Goal: Information Seeking & Learning: Learn about a topic

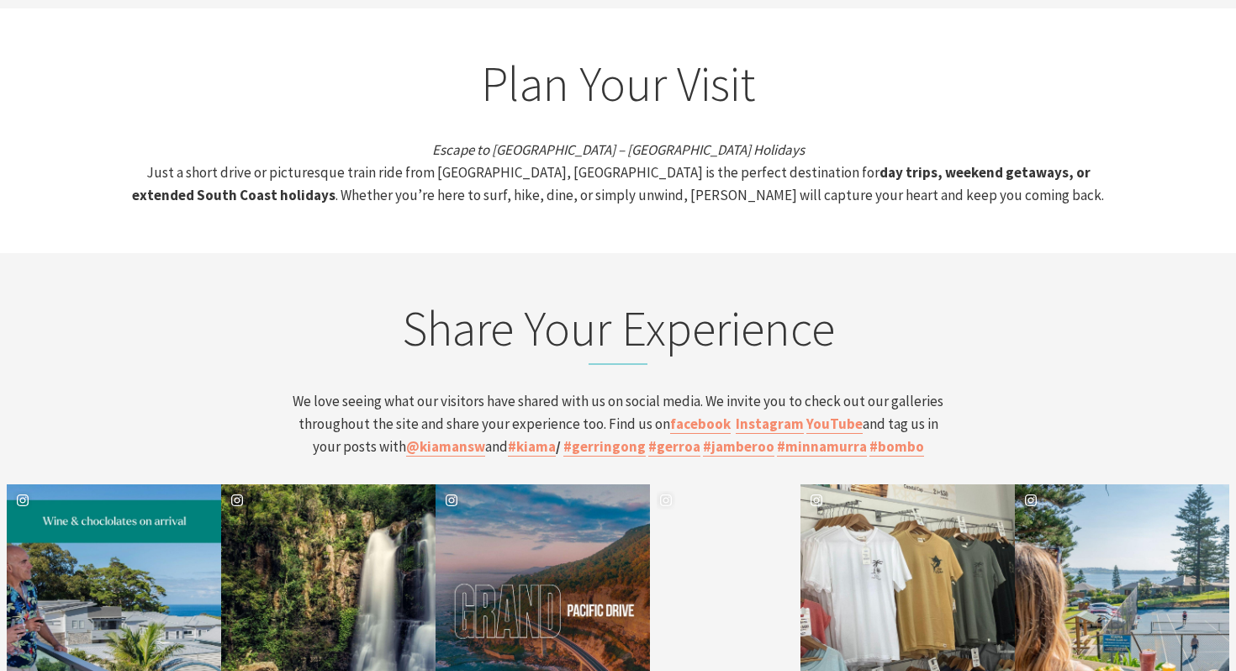
scroll to position [5151, 0]
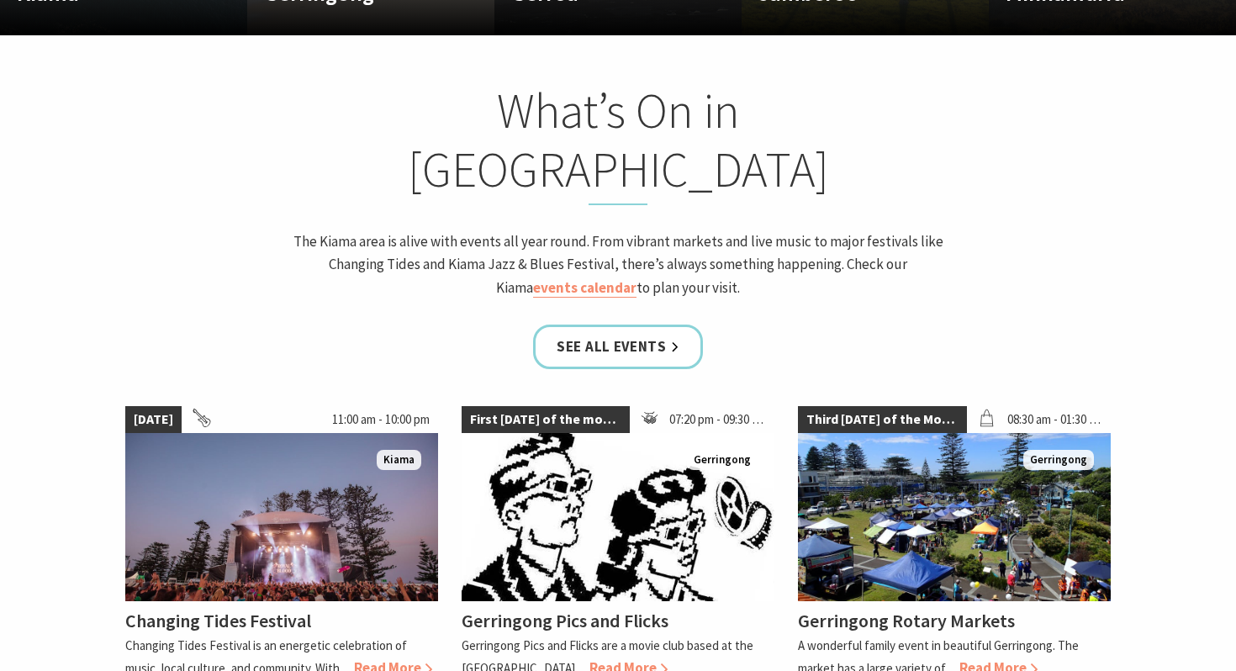
scroll to position [1354, 0]
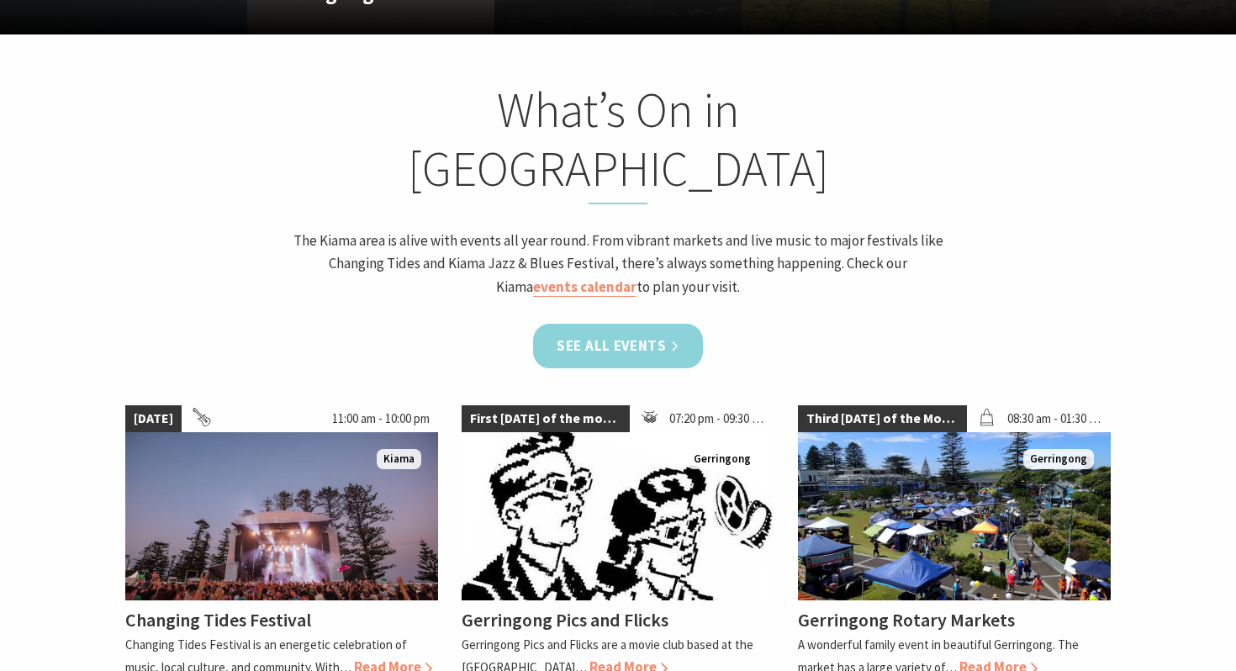
click at [648, 324] on link "See all Events" at bounding box center [618, 346] width 170 height 45
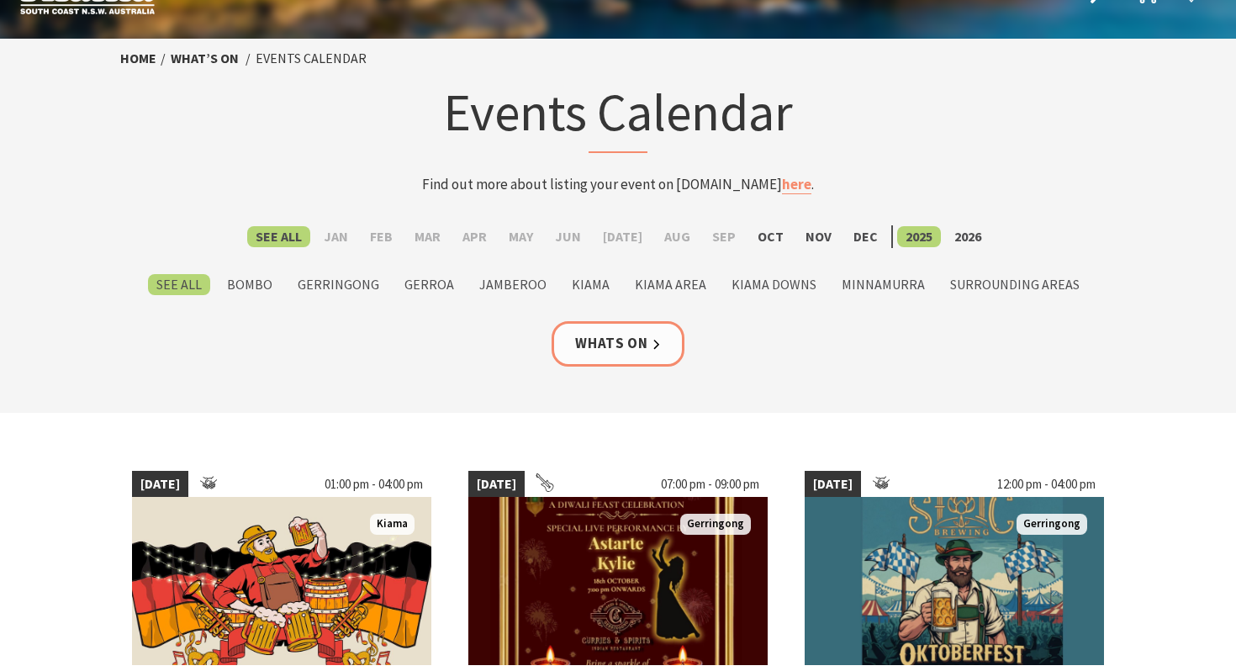
scroll to position [118, 0]
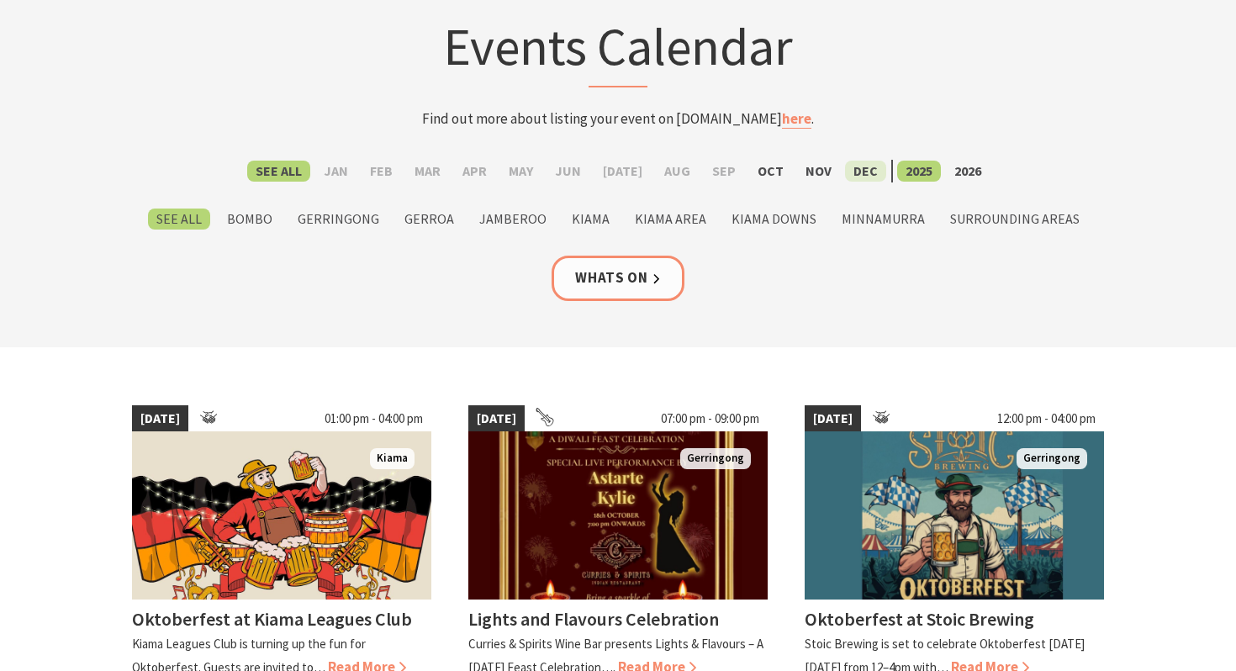
click at [845, 163] on label "Dec" at bounding box center [865, 171] width 41 height 21
click at [0, 0] on input "Dec" at bounding box center [0, 0] width 0 height 0
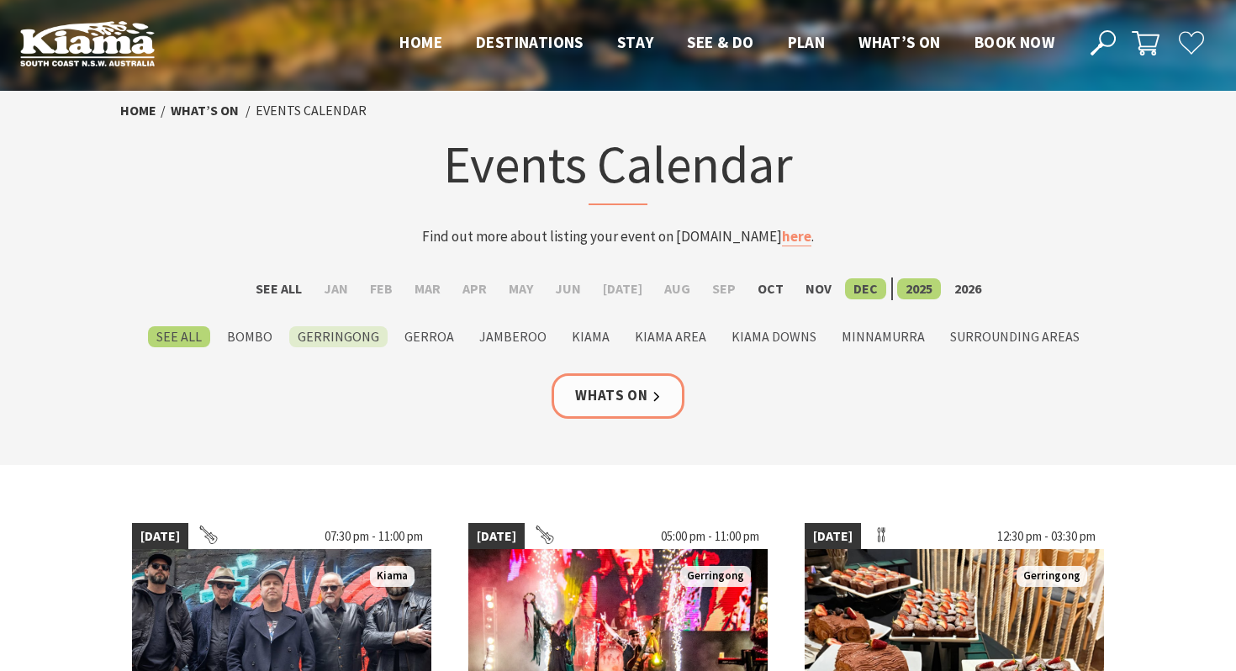
click at [357, 336] on label "Gerringong" at bounding box center [338, 336] width 98 height 21
click at [0, 0] on input "Gerringong" at bounding box center [0, 0] width 0 height 0
